Goal: Find specific page/section: Find specific page/section

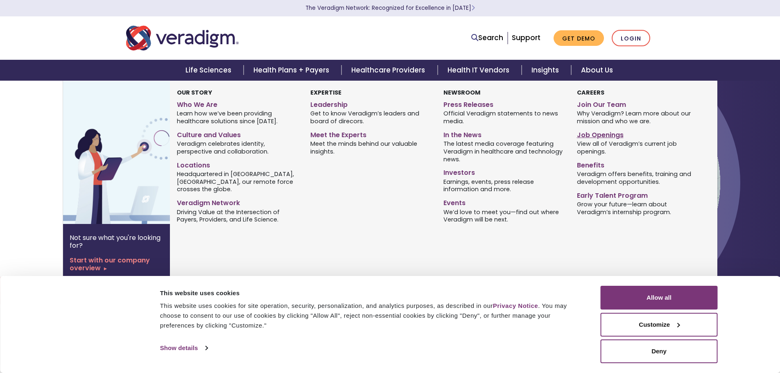
click at [601, 131] on link "Job Openings" at bounding box center [637, 134] width 121 height 12
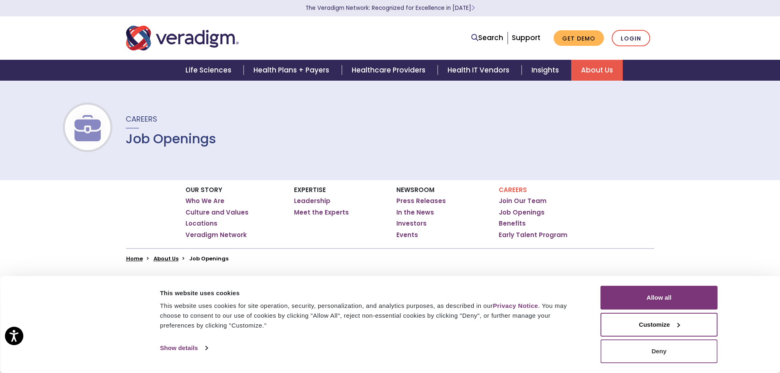
click at [671, 353] on button "Deny" at bounding box center [659, 351] width 117 height 24
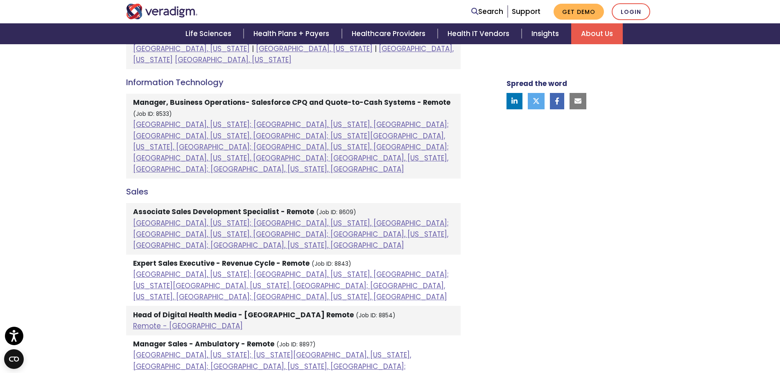
scroll to position [607, 0]
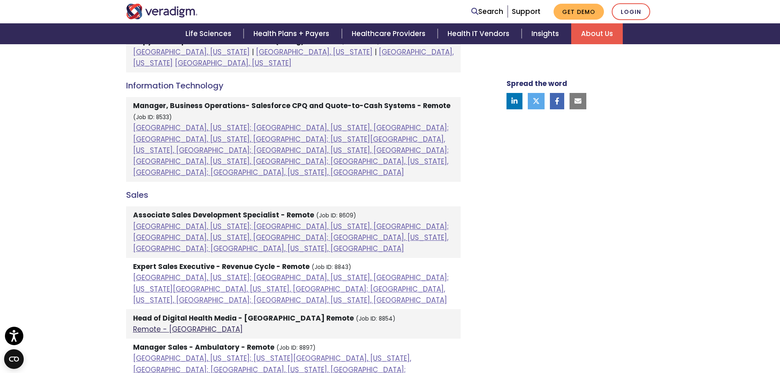
click at [161, 324] on link "Remote - US" at bounding box center [188, 329] width 110 height 10
